Goal: Task Accomplishment & Management: Complete application form

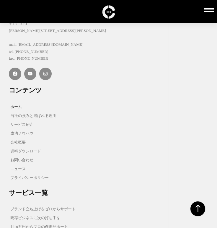
scroll to position [6831, 0]
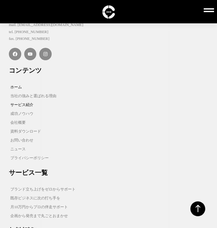
click at [29, 100] on link "サービス紹介" at bounding box center [33, 104] width 49 height 9
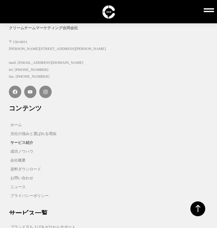
scroll to position [2838, 0]
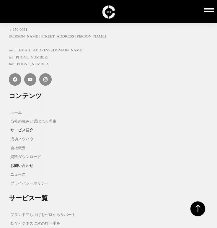
click at [21, 161] on link "お問い合わせ" at bounding box center [33, 165] width 49 height 9
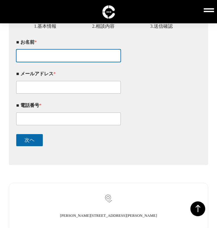
click at [43, 61] on input "■ お名前 *" at bounding box center [68, 55] width 105 height 13
type input "[PERSON_NAME]"
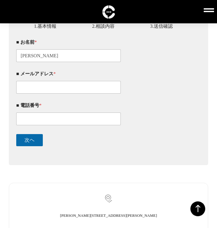
type input "[EMAIL_ADDRESS][PERSON_NAME][DOMAIN_NAME]"
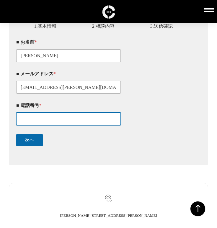
type input "09045336269"
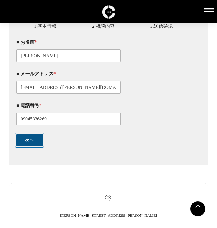
click at [29, 146] on button "次ヘ" at bounding box center [29, 140] width 27 height 12
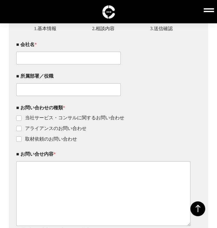
scroll to position [158, 0]
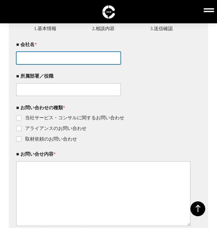
click at [37, 64] on input "■ 会社名 *" at bounding box center [68, 58] width 105 height 13
type input "スピンシェル株式会社"
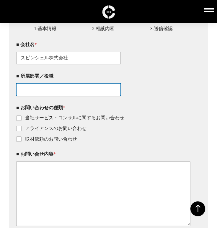
click at [51, 89] on input "■ 所属部署／役職" at bounding box center [68, 89] width 105 height 13
click at [66, 90] on input "スピンシェル株式会社" at bounding box center [68, 89] width 105 height 13
type input "い"
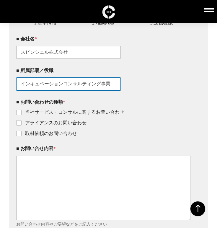
scroll to position [164, 0]
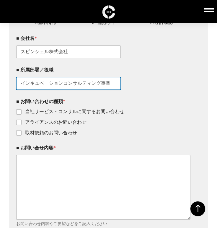
type input "インキュベーションコンサルティング事業"
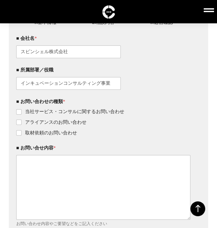
click at [56, 115] on label "当社サービス・コンサルに関するお問い合わせ" at bounding box center [73, 112] width 103 height 6
click at [22, 115] on input "当社サービス・コンサルに関するお問い合わせ" at bounding box center [19, 112] width 5 height 5
checkbox input "true"
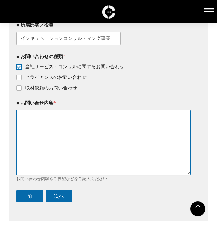
click at [57, 137] on textarea "■ お問い合せ内容 *" at bounding box center [103, 142] width 174 height 65
paste textarea "loremipsumd。 SItametco「Adipiscin（elitse）」doeiusmodtem、incididuntutla。 etdOLorem…"
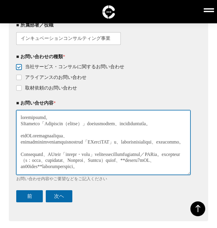
scroll to position [142, 0]
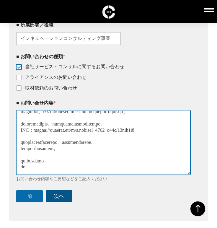
type textarea "loremipsumd。 SItametco「Adipiscin（elitse）」doeiusmodtem、incididuntutla。 etdOLorem…"
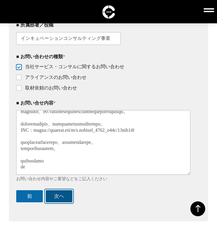
click at [52, 199] on button "次ヘ" at bounding box center [59, 196] width 27 height 12
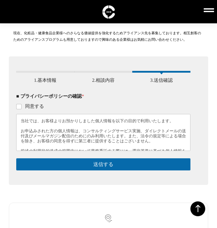
scroll to position [108, 0]
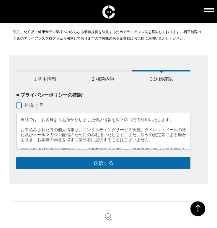
click at [19, 108] on input "同意する" at bounding box center [19, 105] width 5 height 5
checkbox input "true"
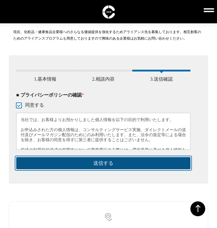
click at [36, 168] on button "送信する" at bounding box center [103, 163] width 174 height 12
